Goal: Task Accomplishment & Management: Manage account settings

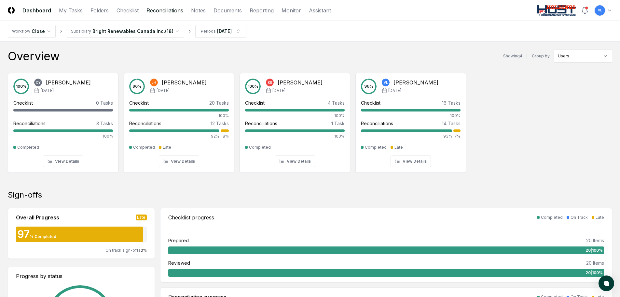
click at [167, 8] on link "Reconciliations" at bounding box center [164, 11] width 37 height 8
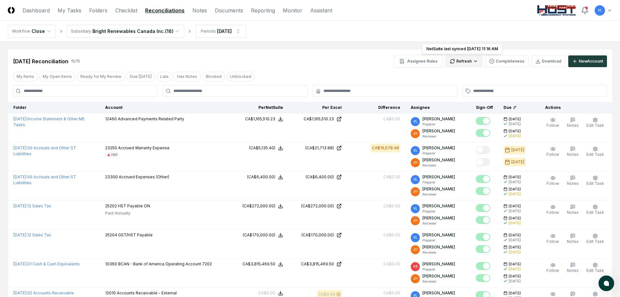
click at [476, 61] on html "CloseCore Dashboard My Tasks Folders Checklist Reconciliations Notes Documents …" at bounding box center [310, 297] width 620 height 595
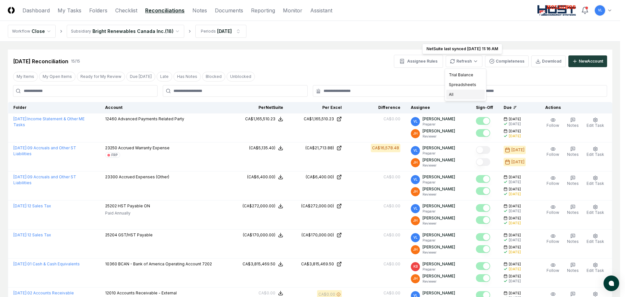
click at [459, 97] on div "All" at bounding box center [465, 95] width 38 height 10
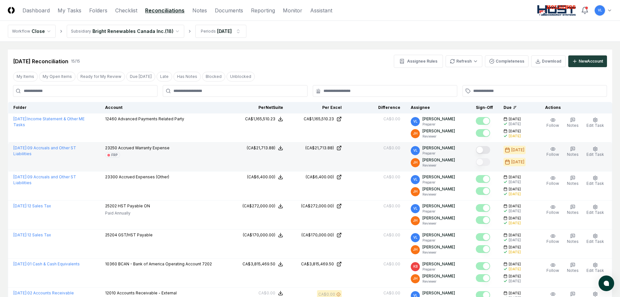
click at [486, 149] on button "Mark complete" at bounding box center [483, 150] width 14 height 8
click at [121, 12] on link "Checklist" at bounding box center [126, 11] width 22 height 8
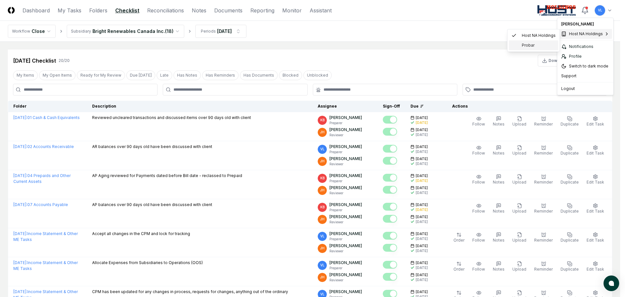
click at [529, 43] on span "Probar" at bounding box center [528, 45] width 13 height 6
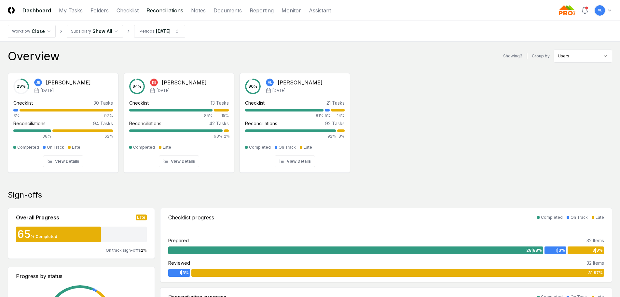
click at [164, 8] on link "Reconciliations" at bounding box center [164, 11] width 37 height 8
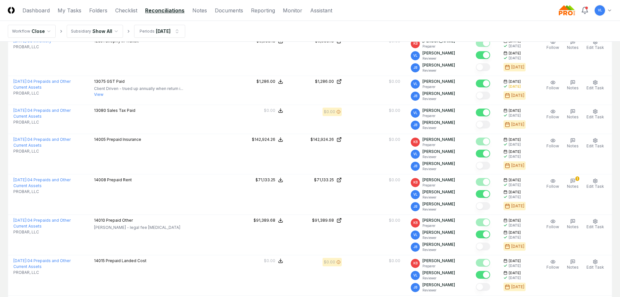
scroll to position [814, 0]
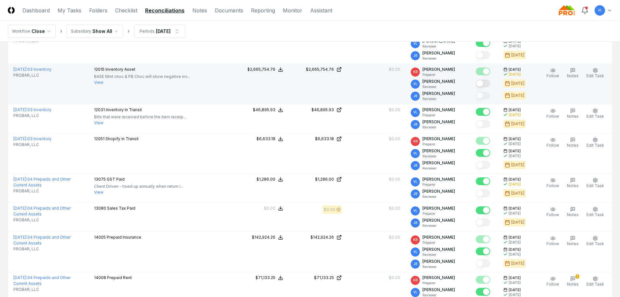
click at [484, 81] on button "Mark complete" at bounding box center [483, 83] width 14 height 8
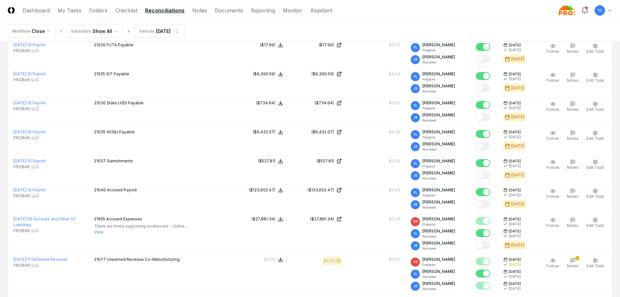
scroll to position [1724, 0]
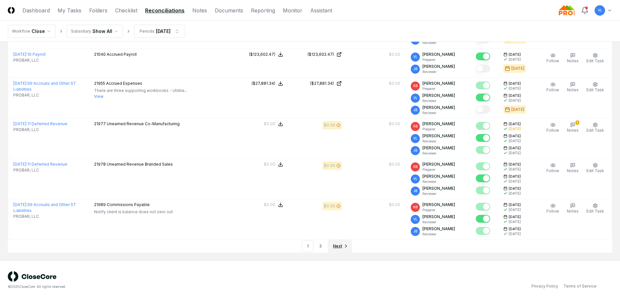
click at [339, 243] on span "Next" at bounding box center [337, 246] width 9 height 6
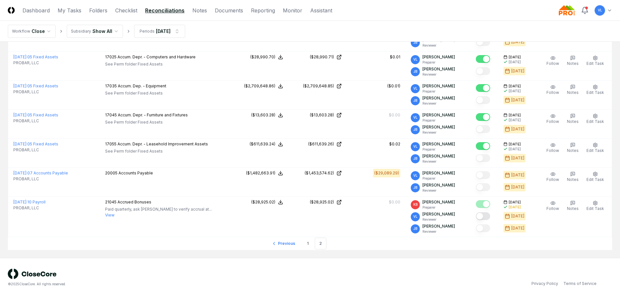
scroll to position [1231, 0]
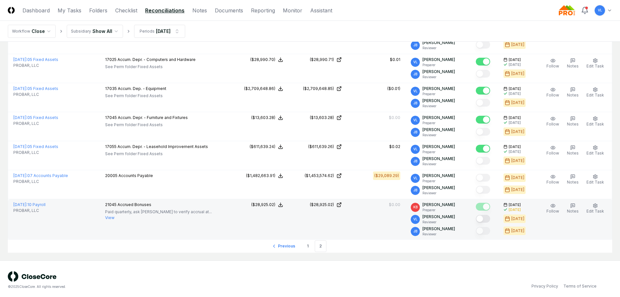
click at [488, 215] on button "Mark complete" at bounding box center [483, 219] width 14 height 8
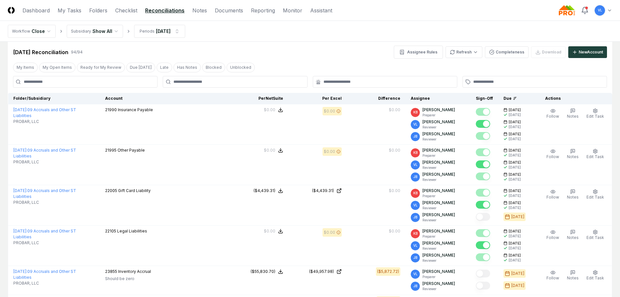
scroll to position [0, 0]
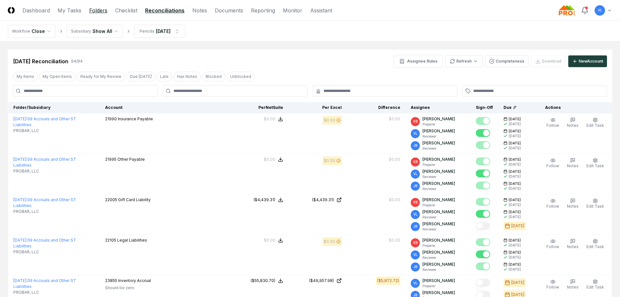
click at [103, 10] on link "Folders" at bounding box center [98, 11] width 18 height 8
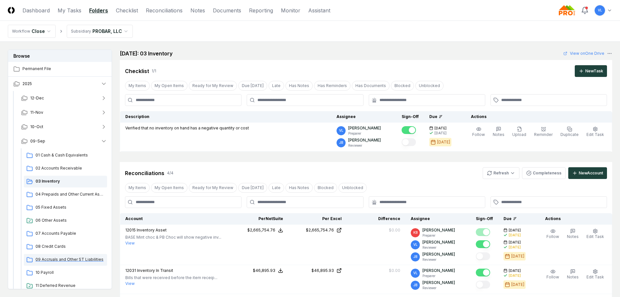
click at [74, 260] on span "09 Accruals and Other ST Liabilities" at bounding box center [69, 259] width 69 height 6
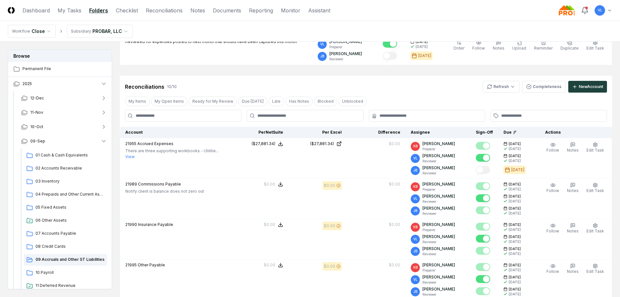
scroll to position [130, 0]
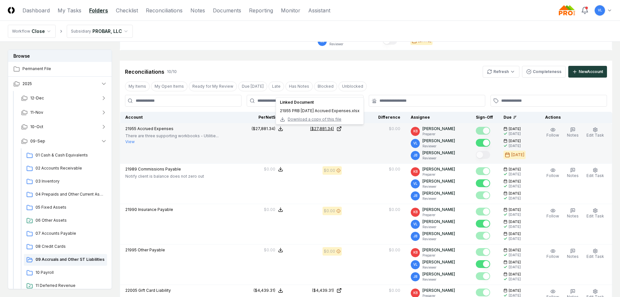
click at [342, 130] on icon at bounding box center [339, 128] width 5 height 5
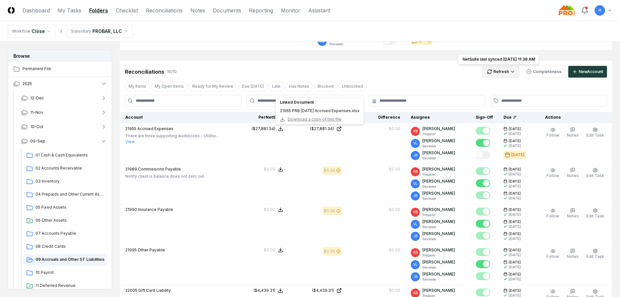
click at [499, 73] on html "CloseCore Dashboard My Tasks Folders Checklist Reconciliations Notes Documents …" at bounding box center [310, 288] width 620 height 837
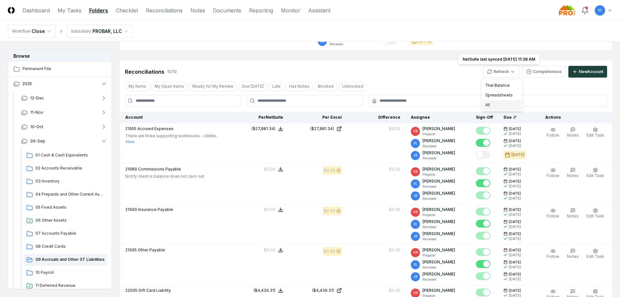
click at [495, 104] on div "All" at bounding box center [502, 105] width 38 height 10
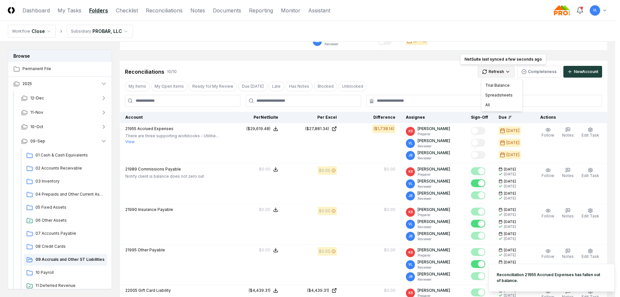
click at [494, 72] on html "CloseCore Dashboard My Tasks Folders Checklist Reconciliations Notes Documents …" at bounding box center [310, 290] width 620 height 840
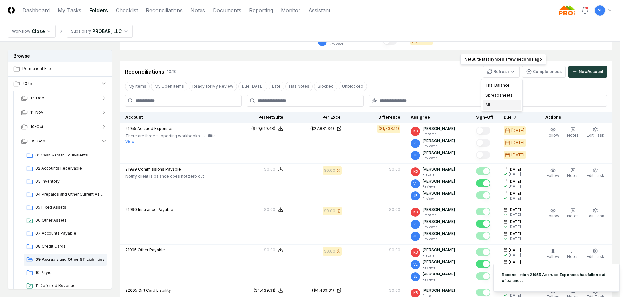
click at [492, 104] on div "All" at bounding box center [502, 105] width 38 height 10
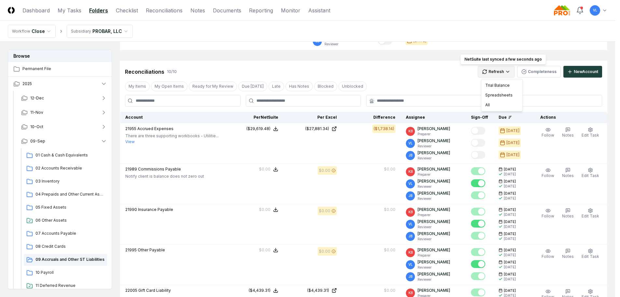
click at [493, 74] on html "CloseCore Dashboard My Tasks Folders Checklist Reconciliations Notes Documents …" at bounding box center [310, 290] width 620 height 840
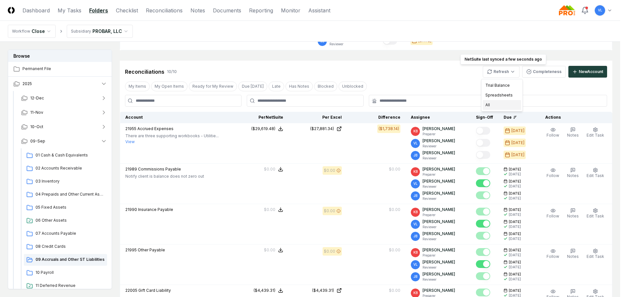
click at [493, 105] on div "All" at bounding box center [502, 105] width 38 height 10
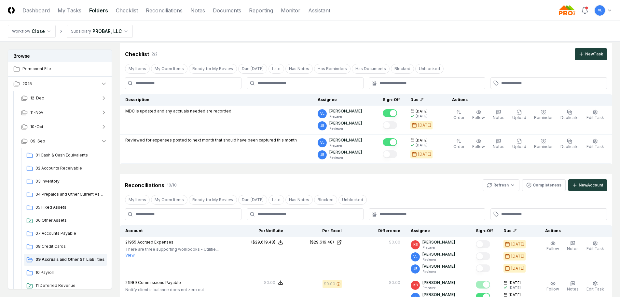
scroll to position [0, 0]
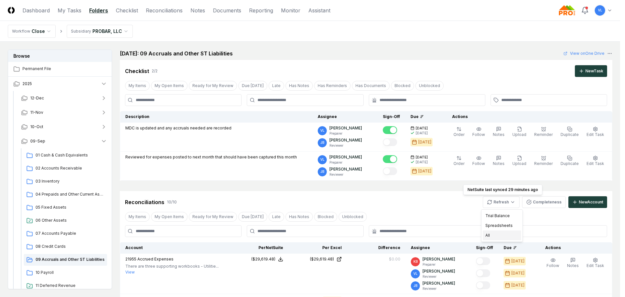
click at [490, 239] on div "All" at bounding box center [502, 235] width 38 height 10
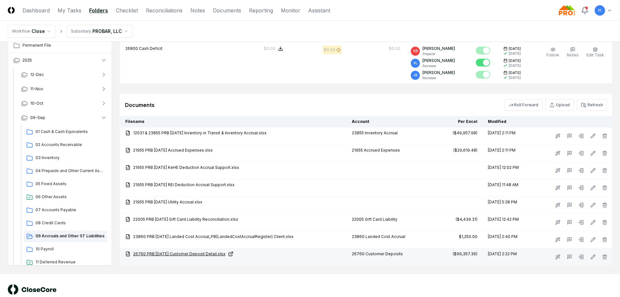
scroll to position [553, 0]
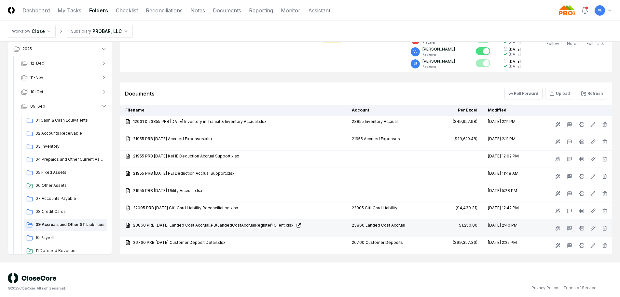
click at [300, 224] on icon at bounding box center [298, 225] width 3 height 3
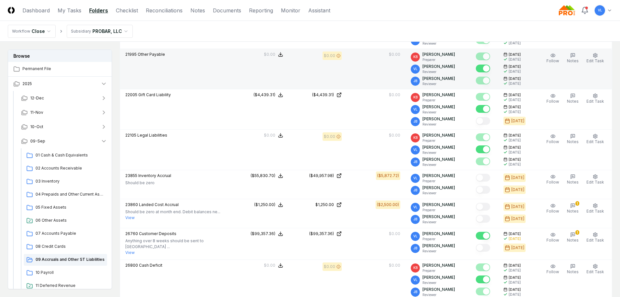
scroll to position [65, 0]
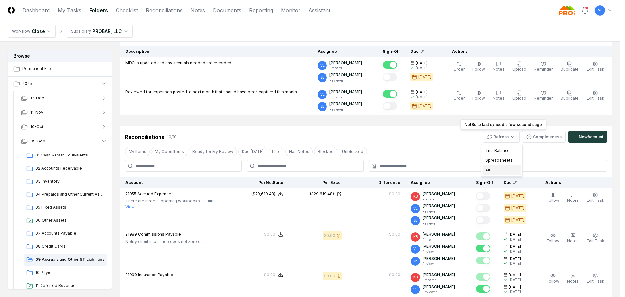
click at [489, 167] on div "All" at bounding box center [502, 170] width 38 height 10
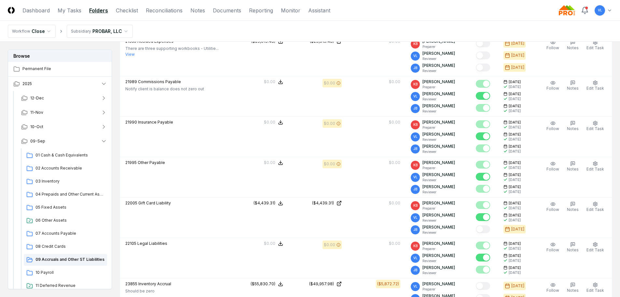
scroll to position [132, 0]
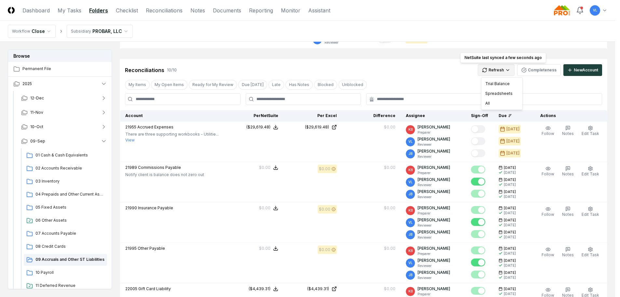
click at [502, 70] on html "CloseCore Dashboard My Tasks Folders Checklist Reconciliations Notes Documents …" at bounding box center [310, 296] width 620 height 857
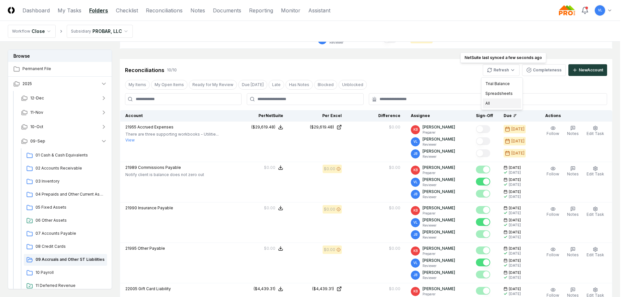
click at [494, 105] on div "All" at bounding box center [502, 103] width 38 height 10
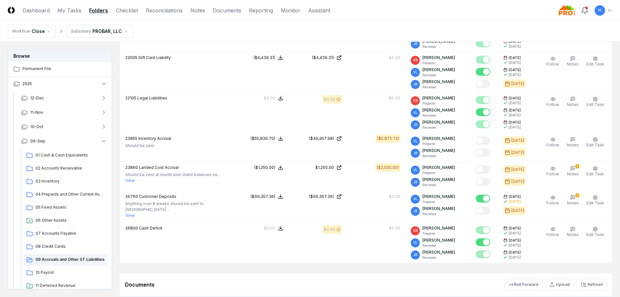
scroll to position [417, 0]
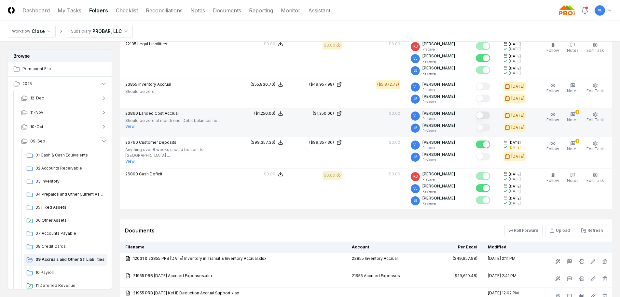
click at [483, 115] on button "Mark complete" at bounding box center [483, 115] width 14 height 8
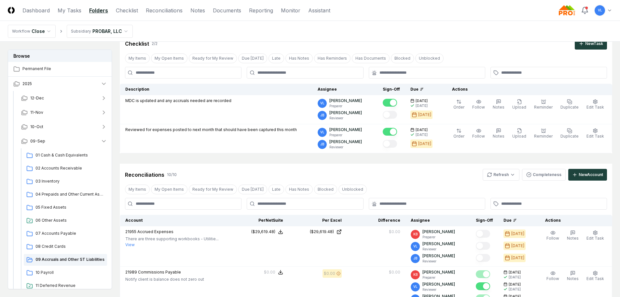
scroll to position [0, 0]
